Goal: Information Seeking & Learning: Learn about a topic

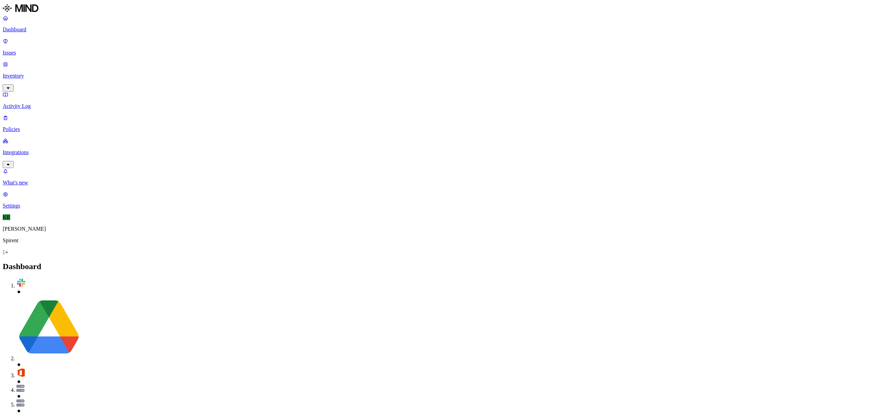
click at [21, 50] on p "Issues" at bounding box center [435, 53] width 865 height 6
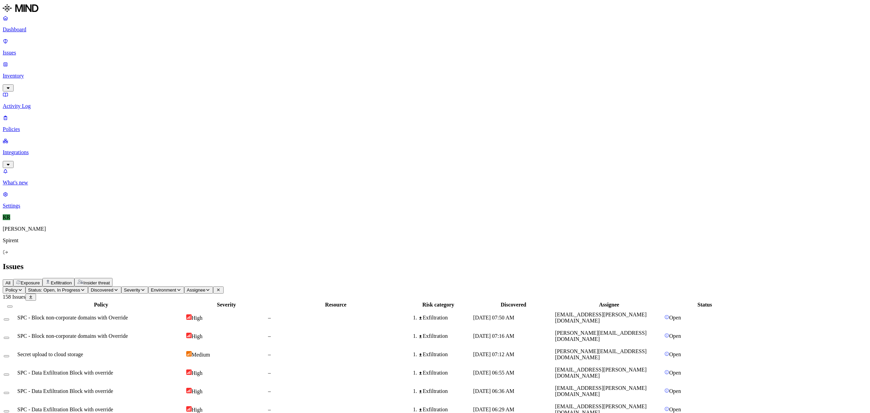
click at [110, 280] on span "Insider threat" at bounding box center [96, 282] width 27 height 5
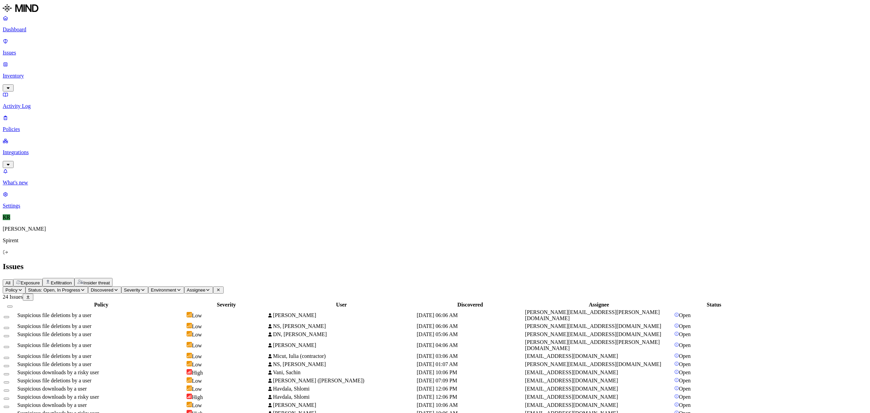
click at [186, 301] on th "Policy" at bounding box center [101, 304] width 169 height 7
click at [186, 309] on td "Suspicious file deletions by a user" at bounding box center [101, 315] width 169 height 13
click at [349, 322] on td "NS, [PERSON_NAME]" at bounding box center [341, 325] width 149 height 7
click at [327, 331] on span "DN, [PERSON_NAME]" at bounding box center [296, 334] width 59 height 6
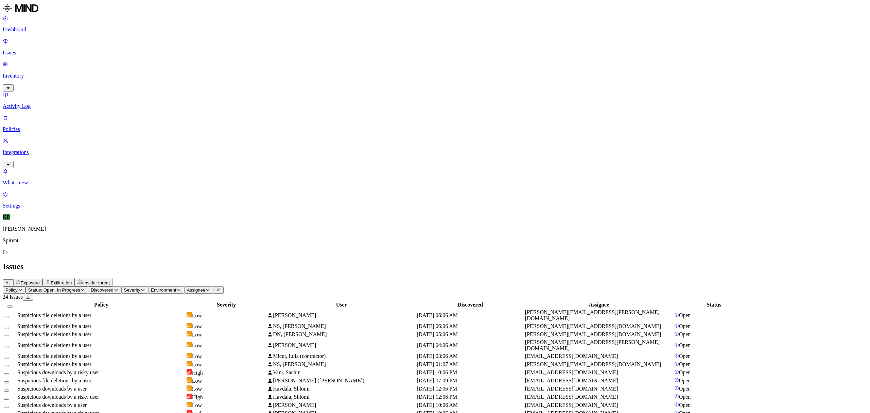
click at [316, 342] on span "[PERSON_NAME]" at bounding box center [294, 345] width 43 height 6
click at [326, 353] on span "Micut, Iulia (contractor)" at bounding box center [299, 356] width 53 height 6
click at [72, 280] on span "Exfiltration" at bounding box center [61, 282] width 21 height 5
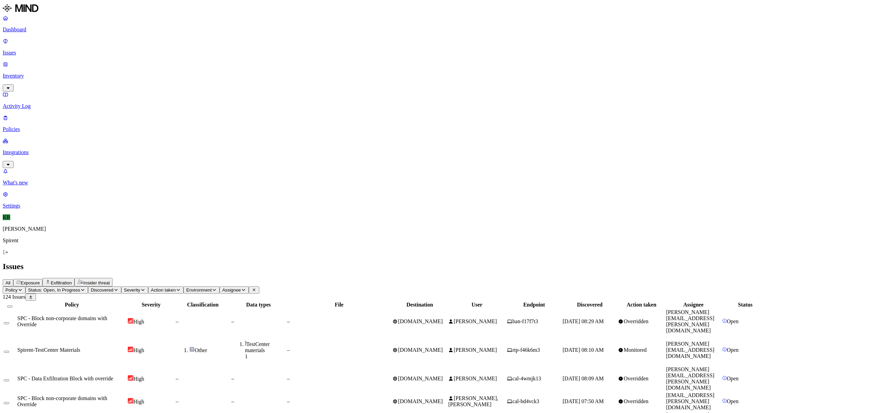
click at [25, 286] on button "Policy" at bounding box center [14, 289] width 23 height 7
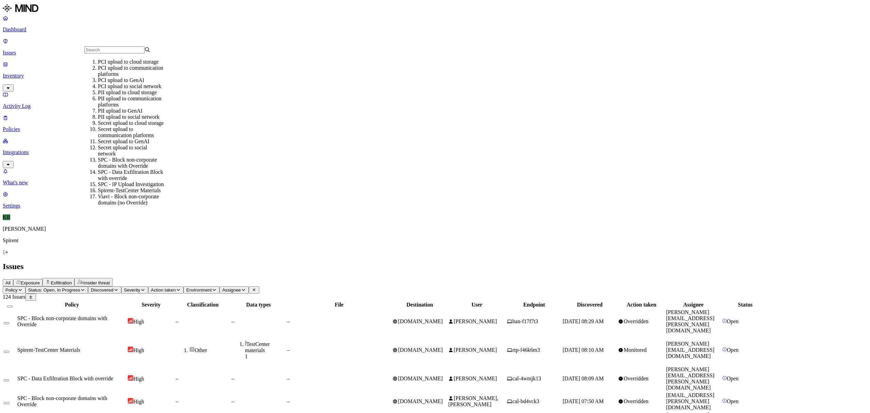
click at [323, 278] on div "All Exposure Exfiltration Insider threat" at bounding box center [435, 282] width 865 height 8
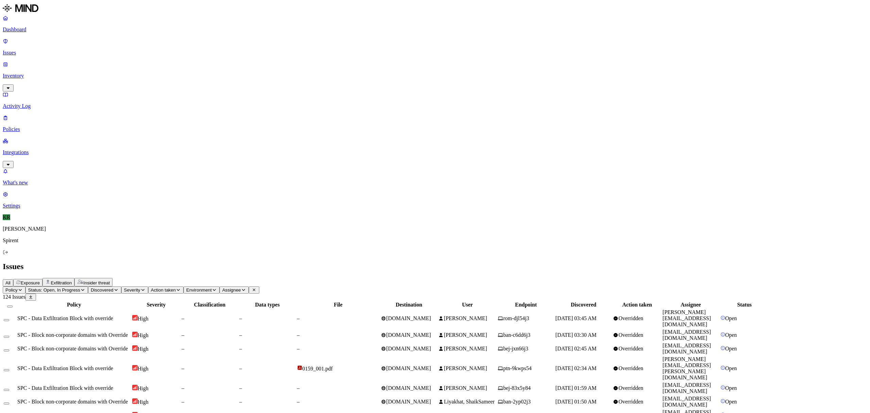
scroll to position [79, 0]
